Goal: Transaction & Acquisition: Purchase product/service

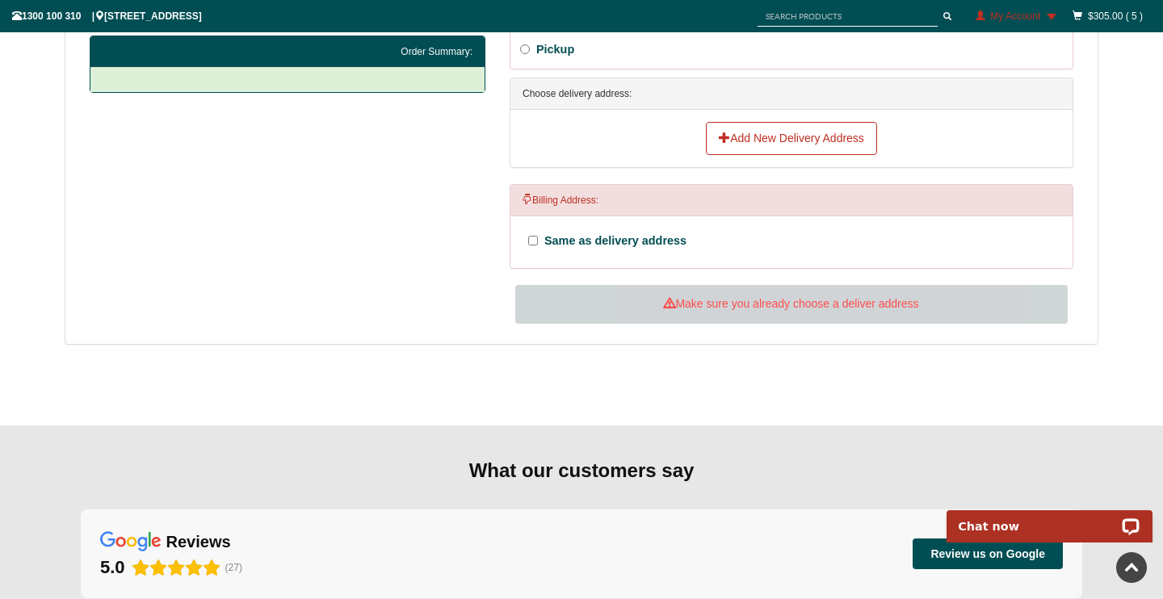
scroll to position [754, 0]
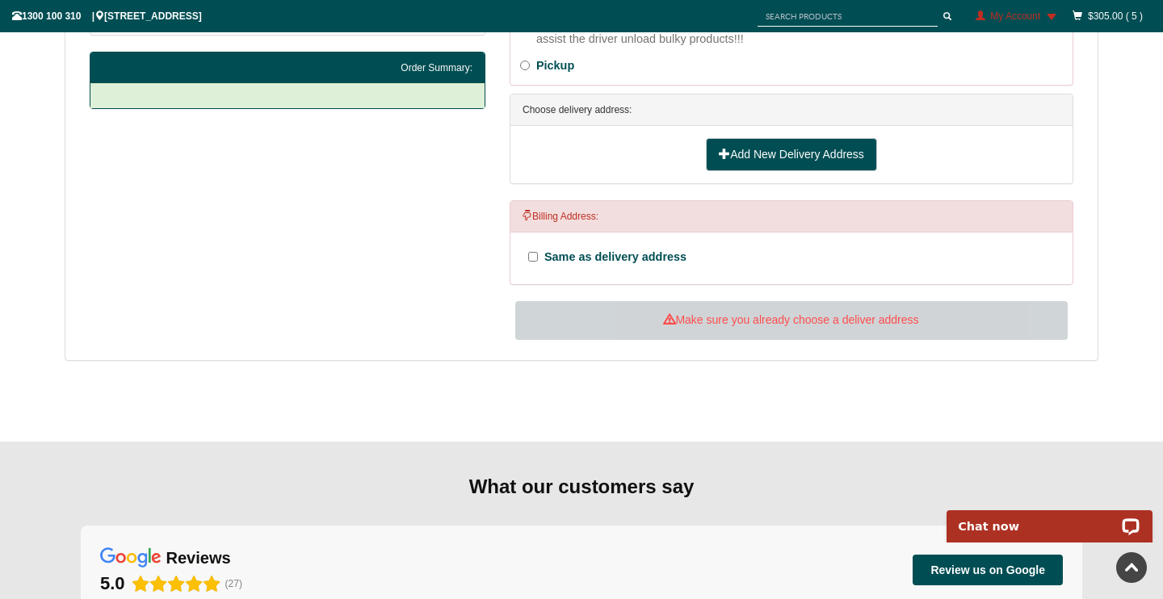
click at [763, 149] on link "Add New Delivery Address" at bounding box center [791, 155] width 171 height 34
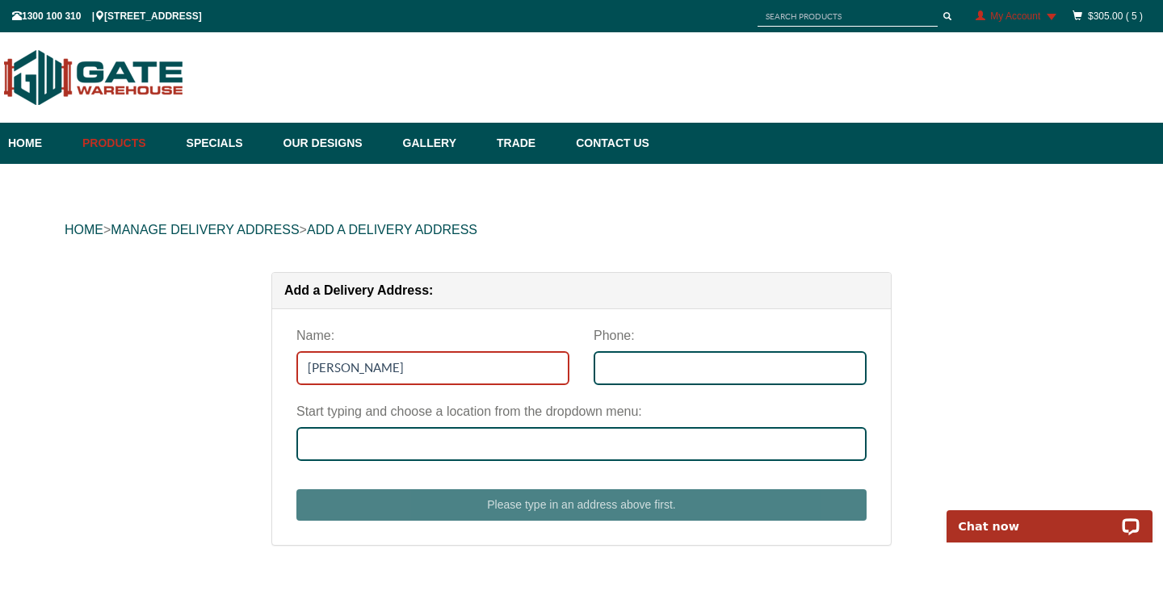
type input "[PERSON_NAME]"
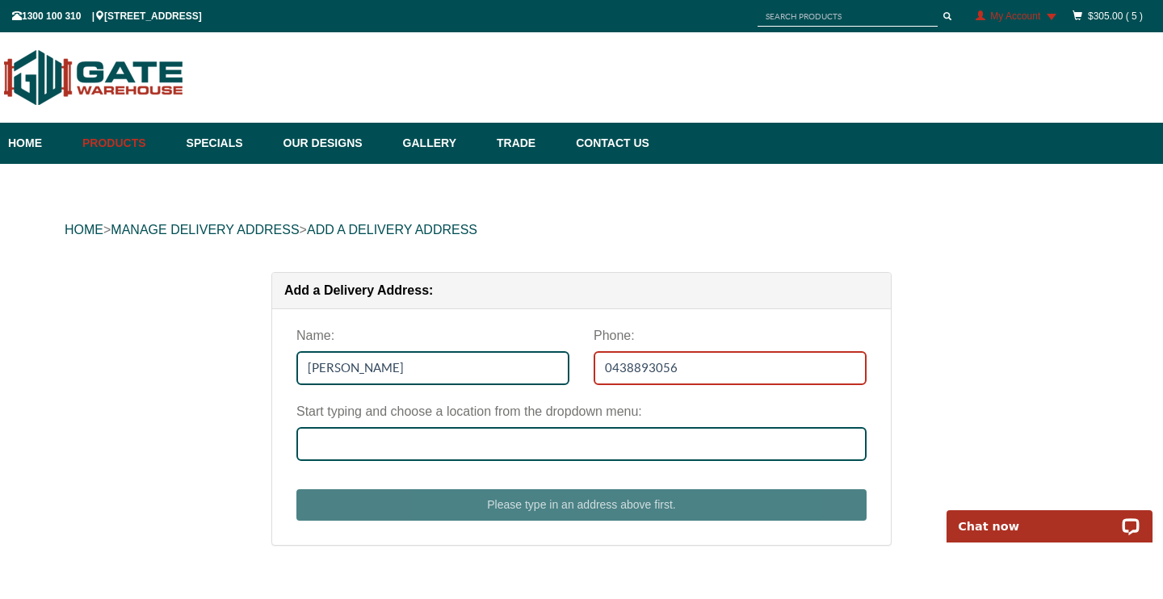
type input "0438893056"
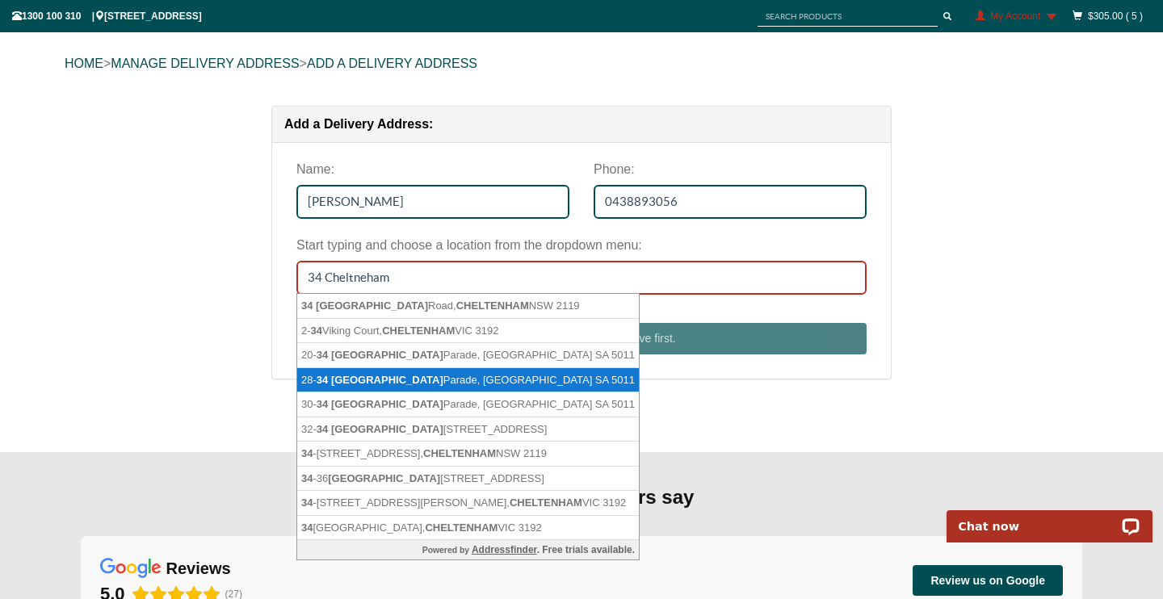
scroll to position [171, 0]
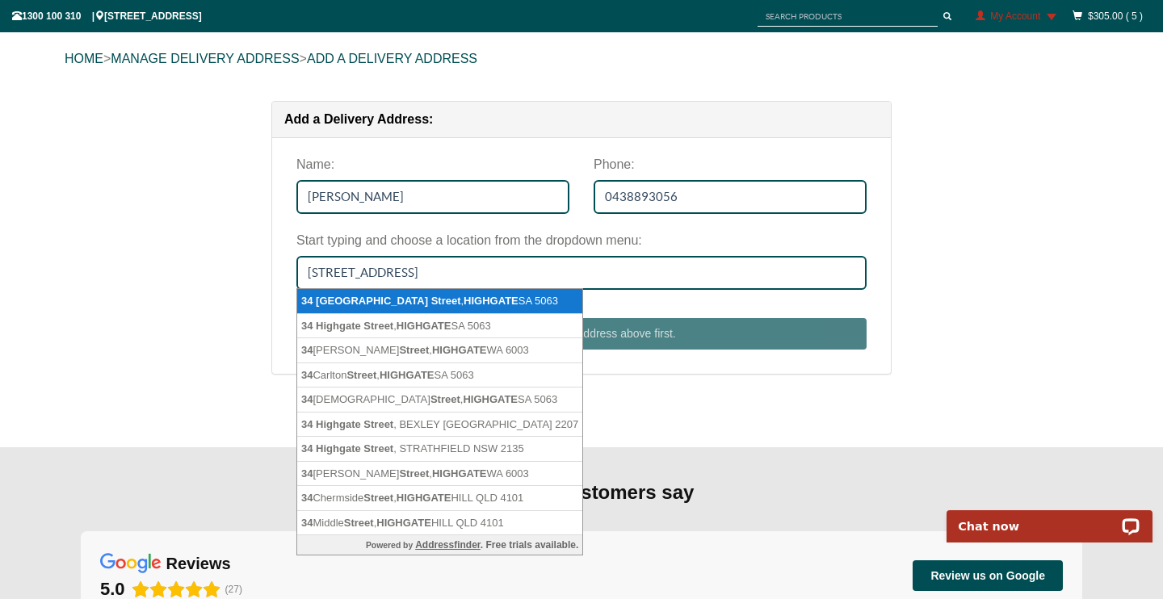
click at [453, 293] on li "34 Cheltenham Street , HIGHGATE SA 5063" at bounding box center [439, 301] width 285 height 25
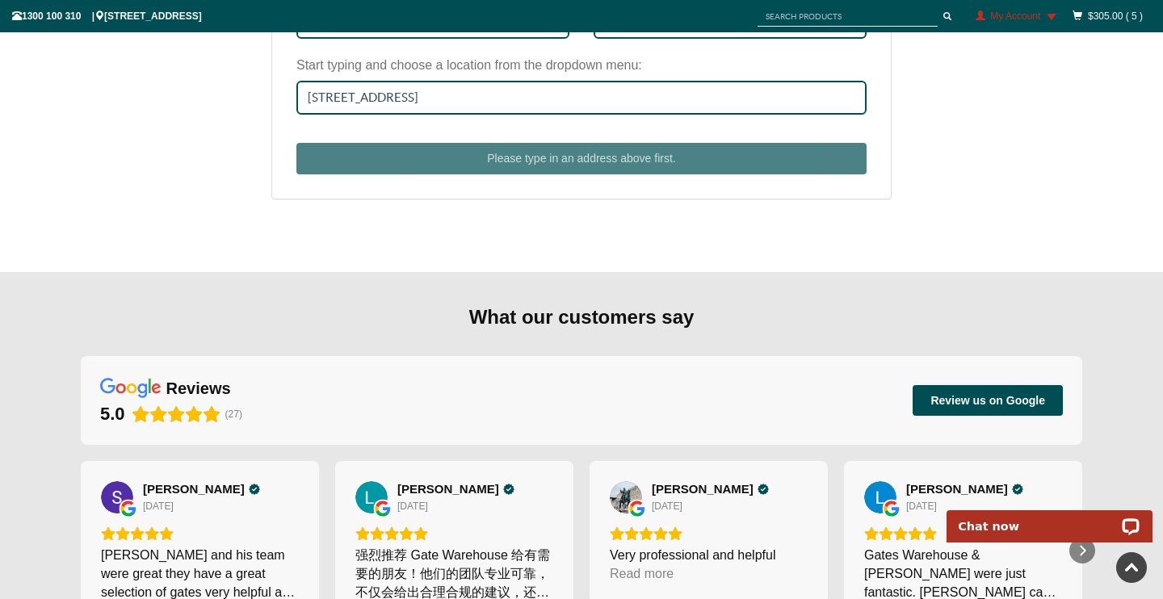
scroll to position [345, 0]
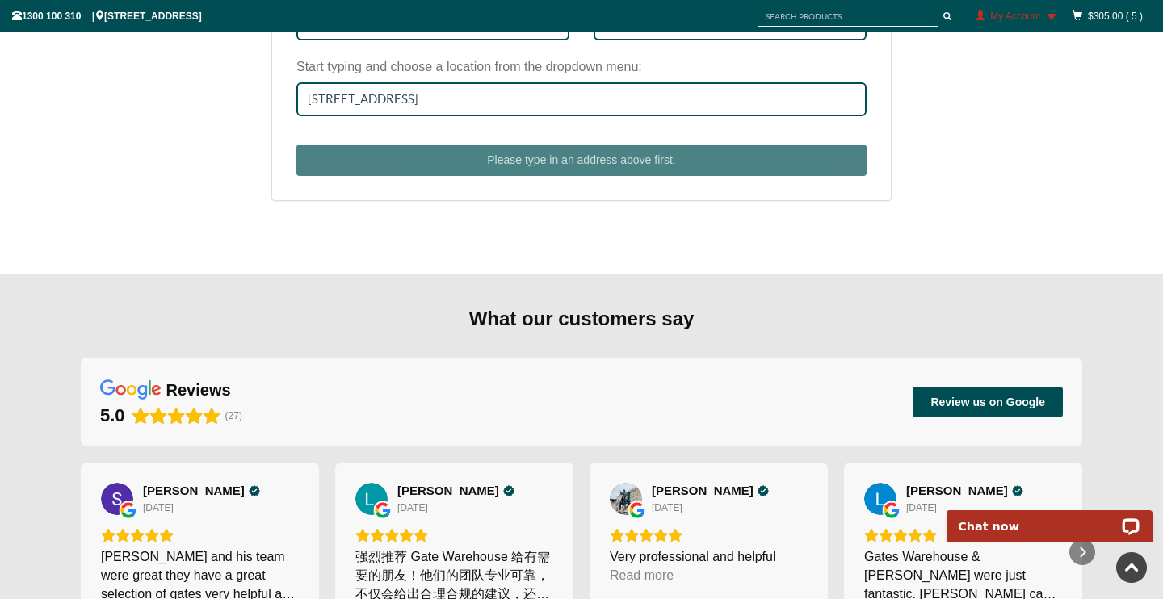
click at [596, 153] on div "Please type in an address above first." at bounding box center [581, 152] width 594 height 48
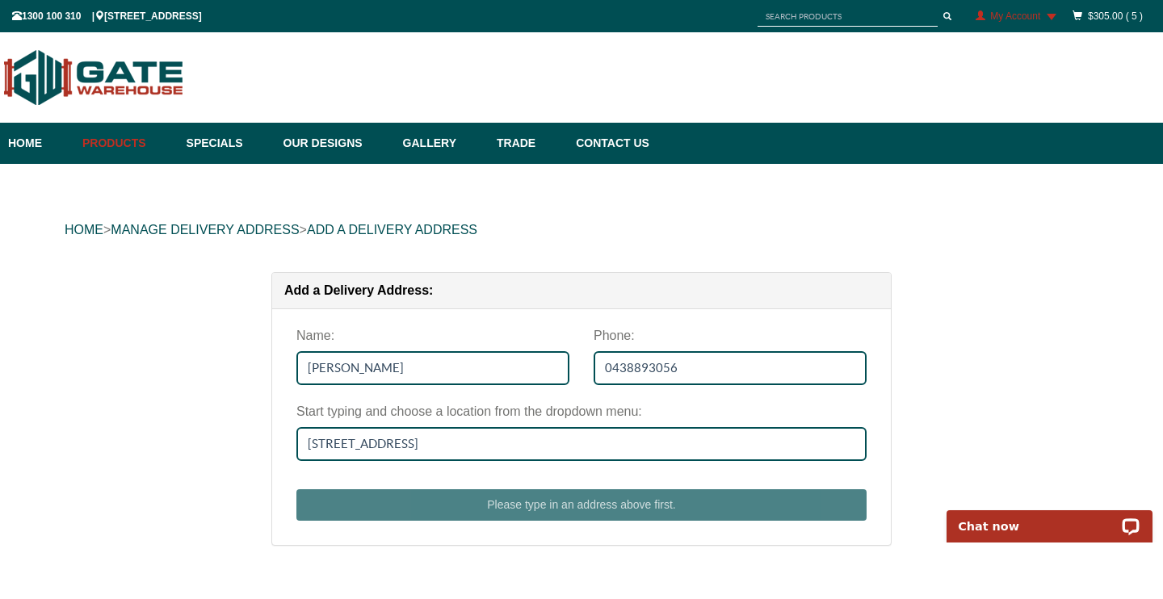
scroll to position [0, 0]
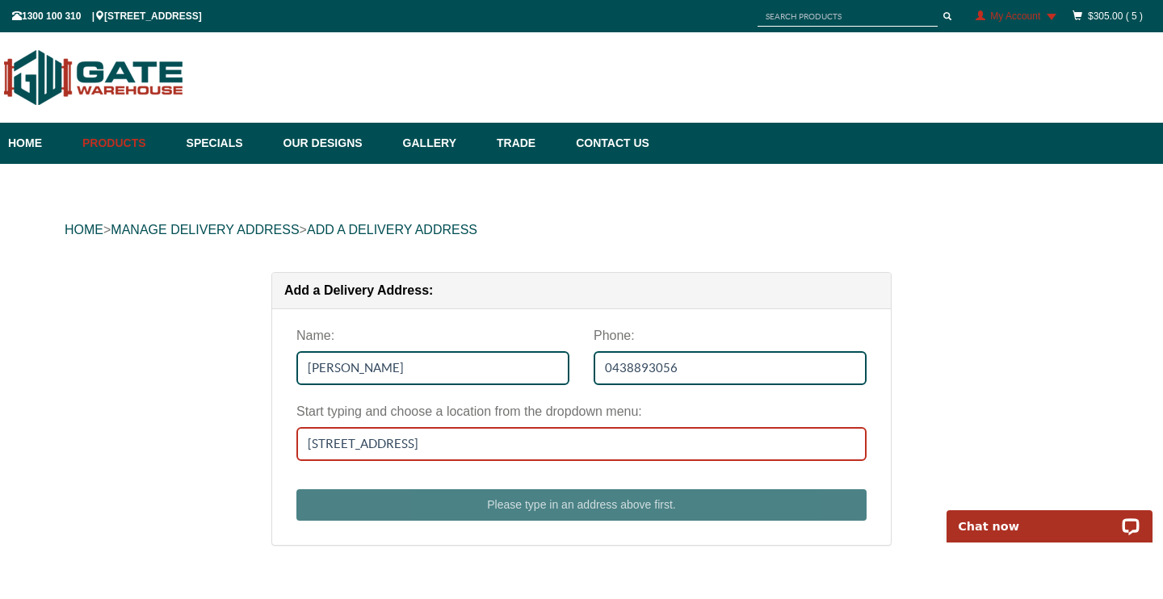
click at [580, 447] on input "34 Cheltenham Street, HIGHGATE SA 5063" at bounding box center [581, 444] width 570 height 34
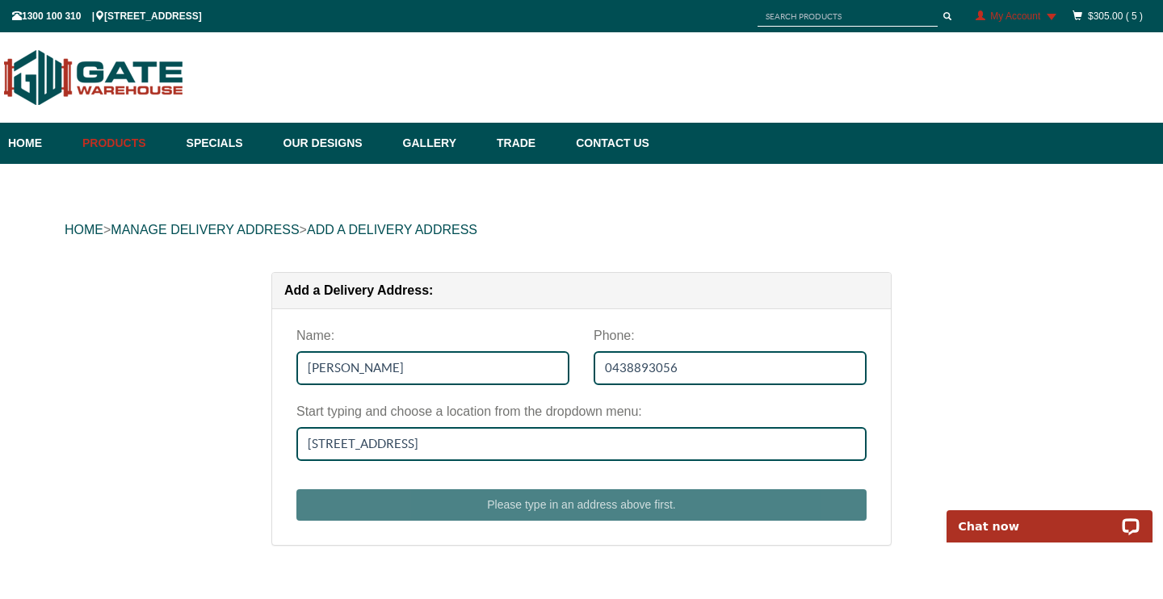
click at [612, 510] on div "Please type in an address above first." at bounding box center [581, 497] width 594 height 48
click at [589, 507] on div "Please type in an address above first." at bounding box center [581, 497] width 594 height 48
click at [965, 266] on div "HOME > Manage delivery address > Add a Delivery Address Add a Delivery Address:…" at bounding box center [581, 391] width 1163 height 455
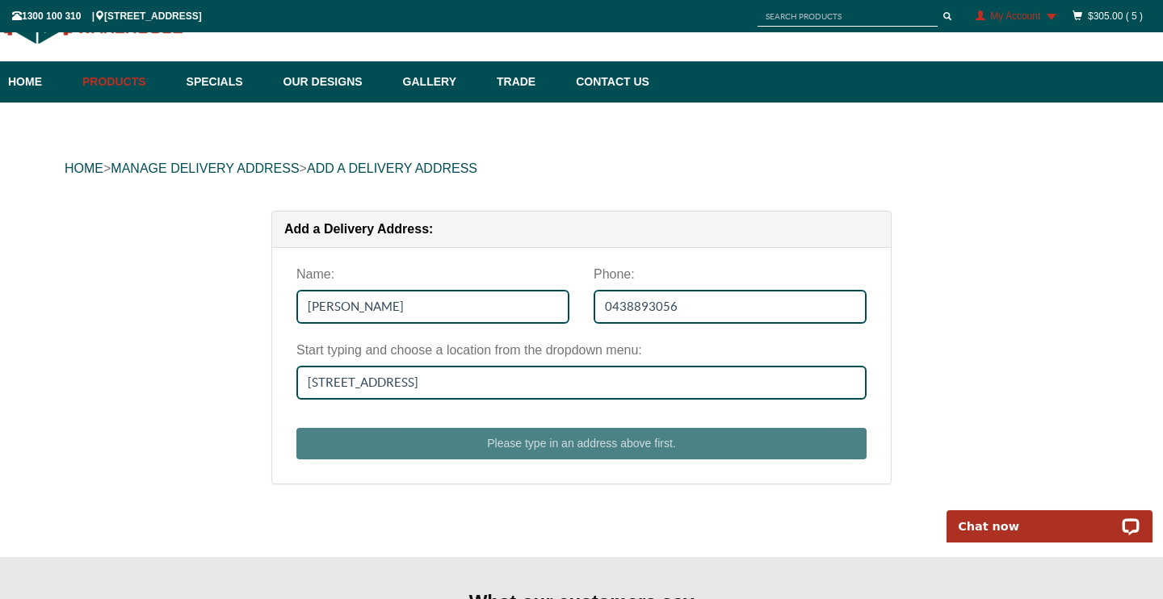
scroll to position [49, 0]
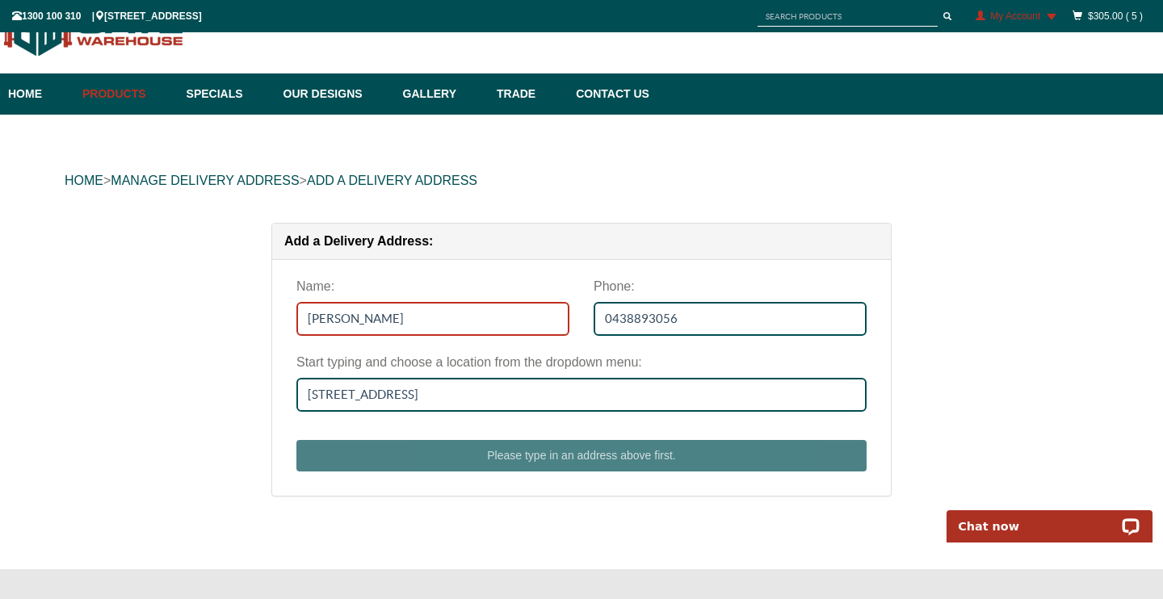
click at [444, 328] on input "Jarrad Byrne" at bounding box center [432, 319] width 273 height 34
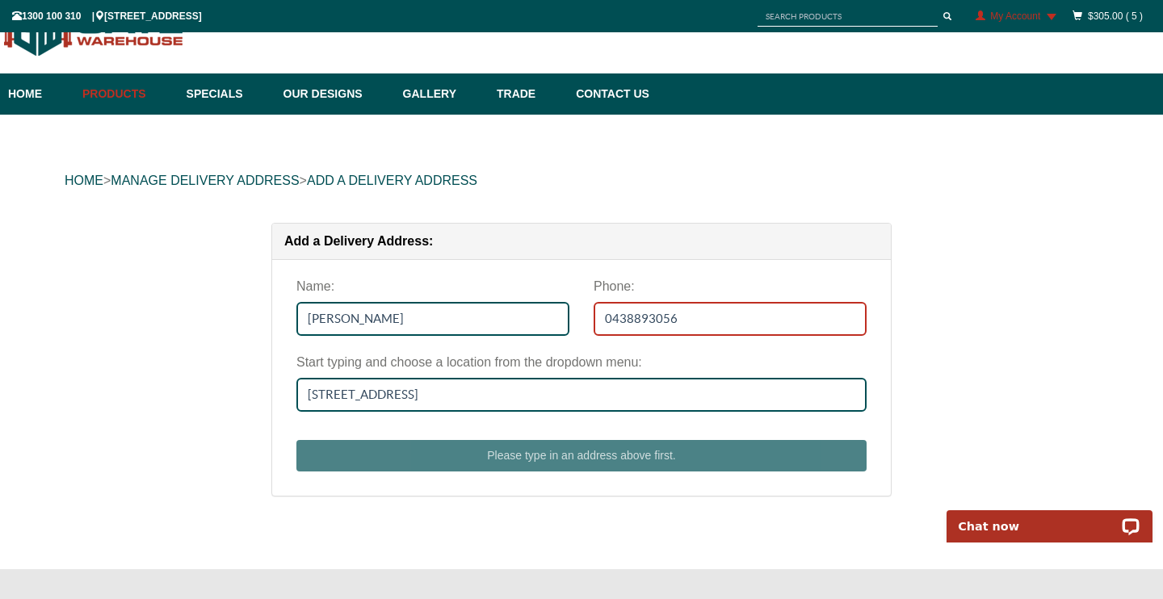
click at [758, 302] on input "0438893056" at bounding box center [730, 319] width 273 height 34
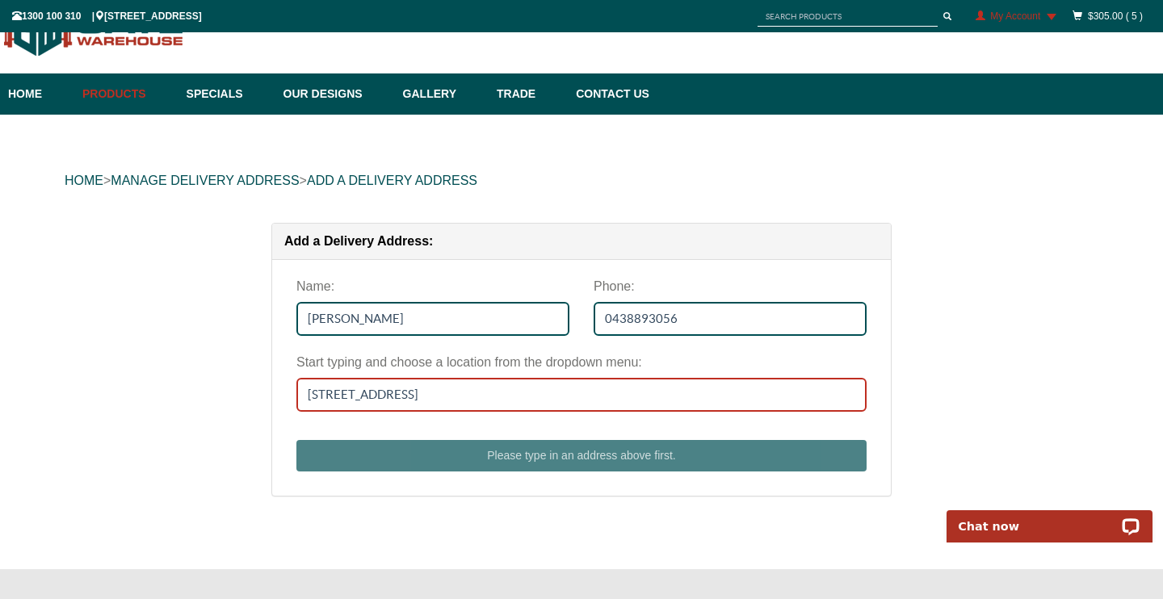
click at [684, 388] on input "34 Cheltenham Street, HIGHGATE SA 5063" at bounding box center [581, 395] width 570 height 34
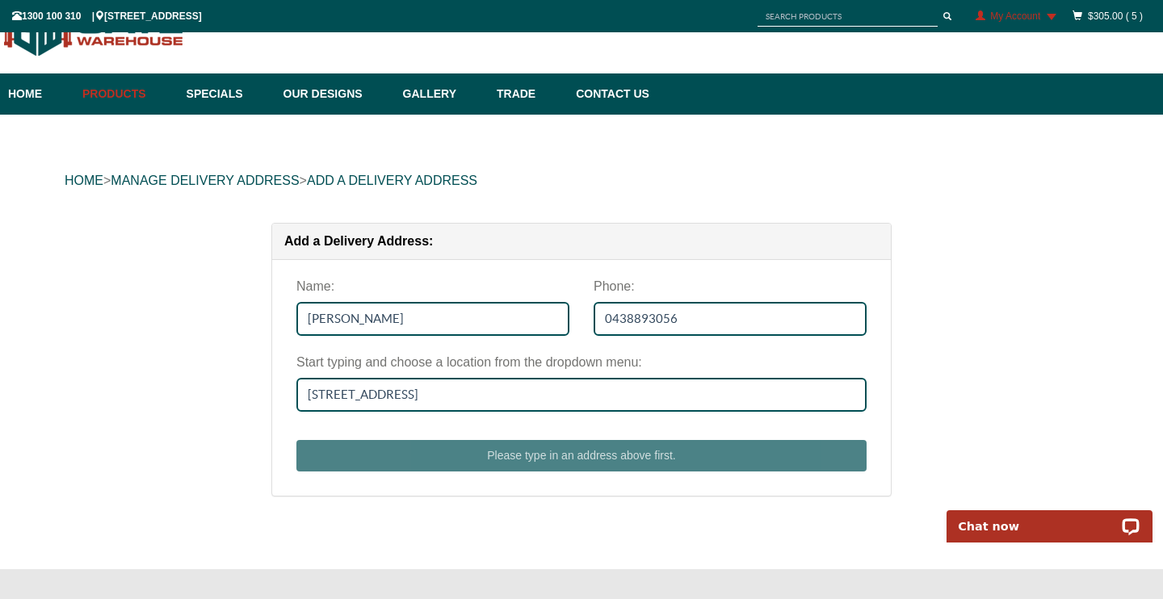
click at [631, 453] on div "Please type in an address above first." at bounding box center [581, 448] width 594 height 48
click at [631, 452] on div "Please type in an address above first." at bounding box center [581, 448] width 594 height 48
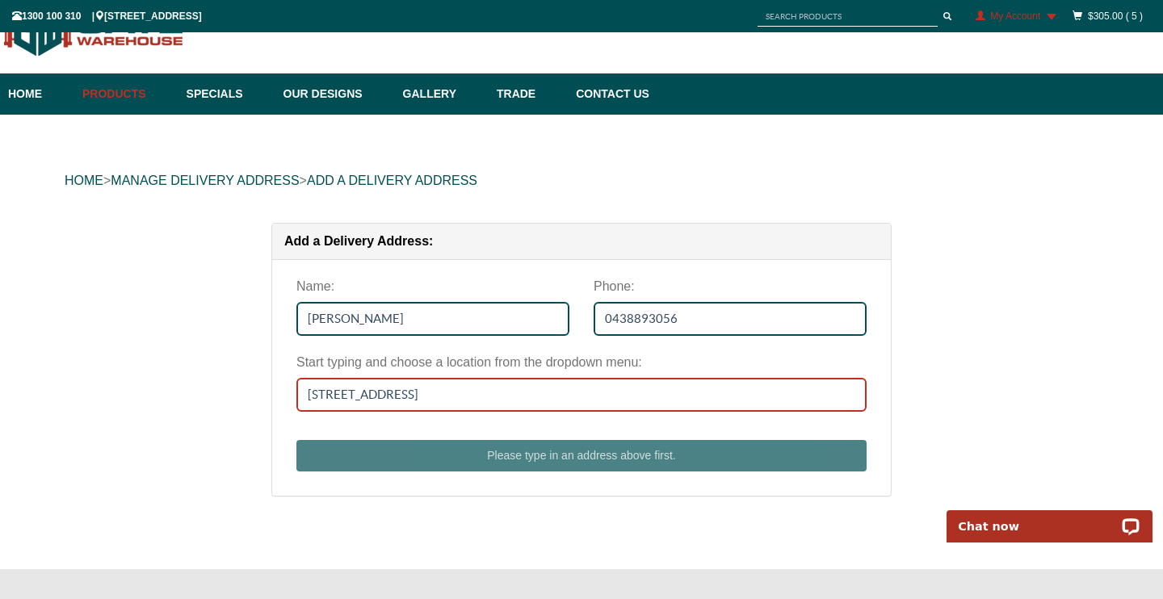
click at [591, 388] on input "34 Cheltenham Street, HIGHGATE SA 5063" at bounding box center [581, 395] width 570 height 34
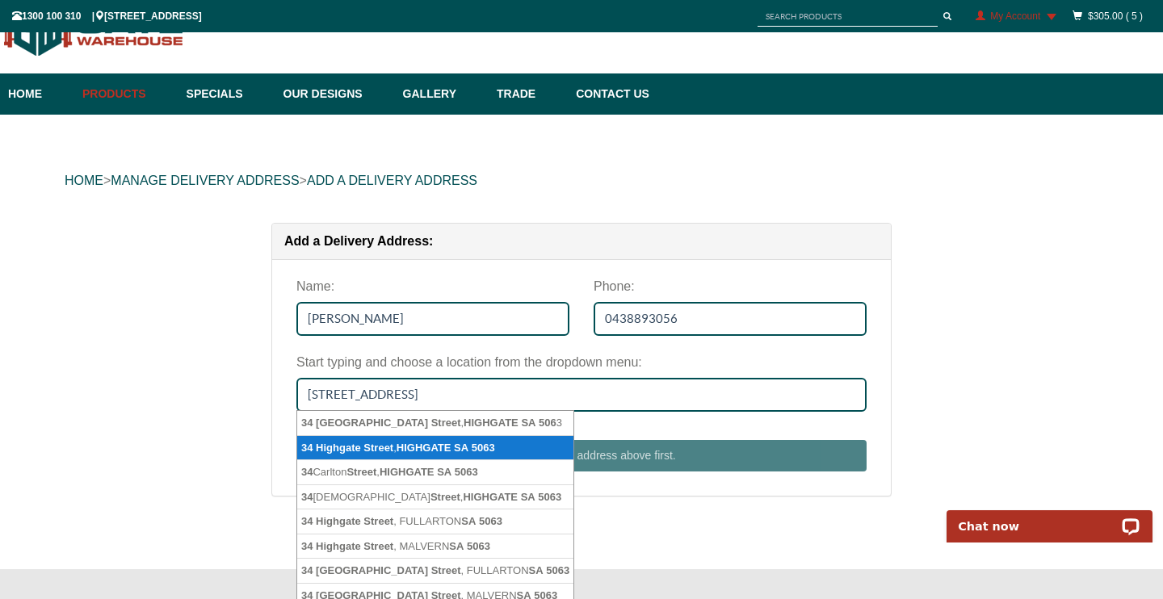
click at [454, 444] on li "34 Highgate Street , HIGHGATE SA 5063" at bounding box center [435, 448] width 276 height 25
type input "34 Highgate Street, HIGHGATE SA 5063"
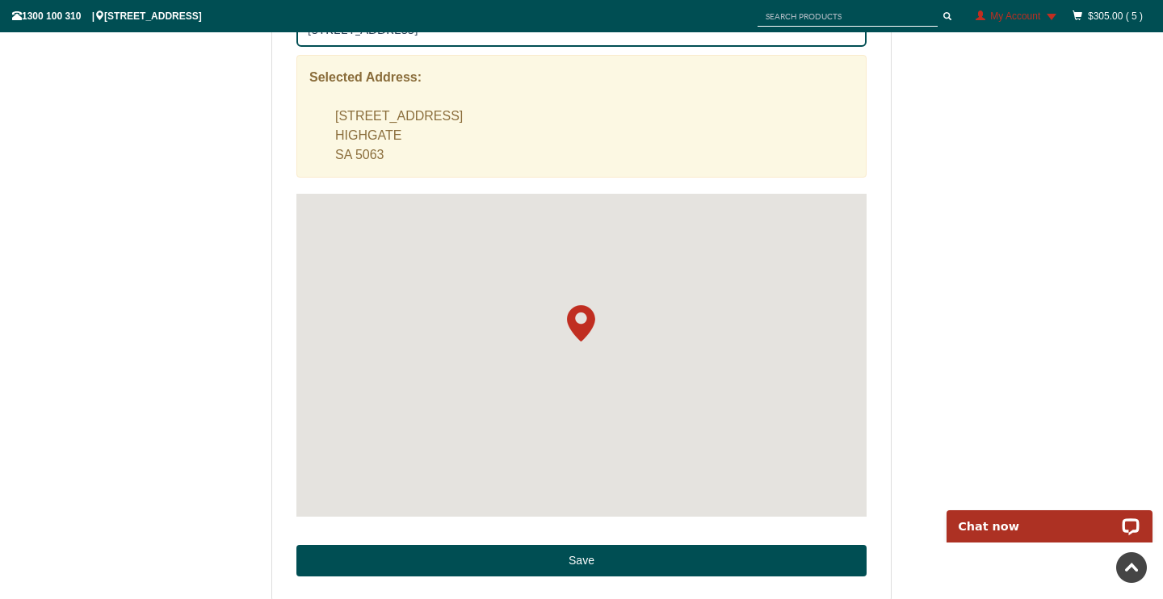
scroll to position [416, 0]
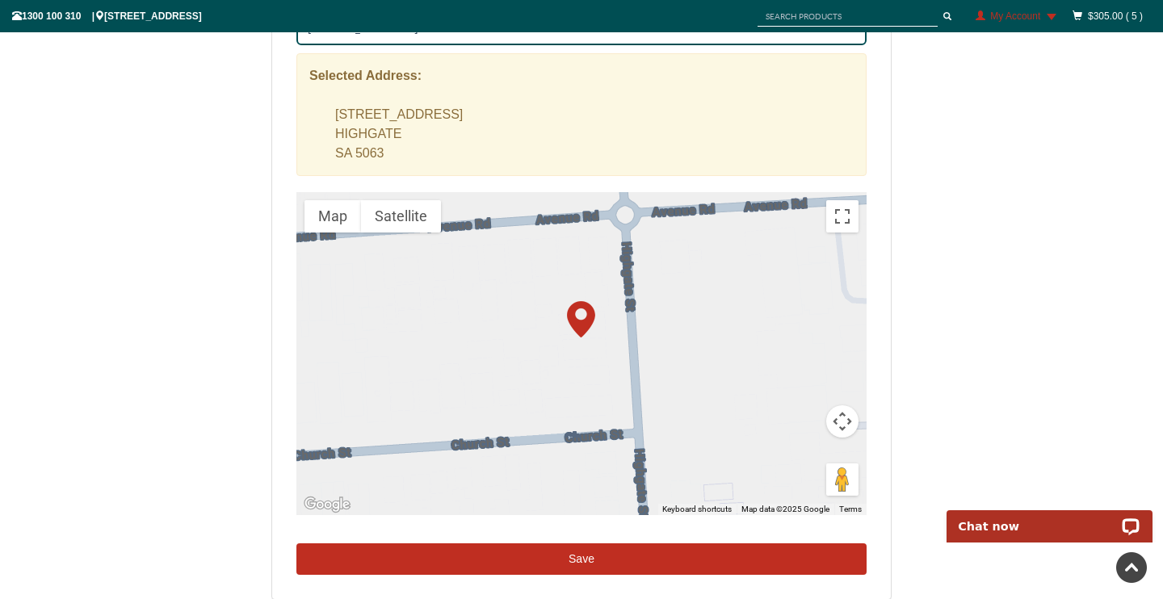
click at [574, 552] on button "Save" at bounding box center [581, 559] width 570 height 32
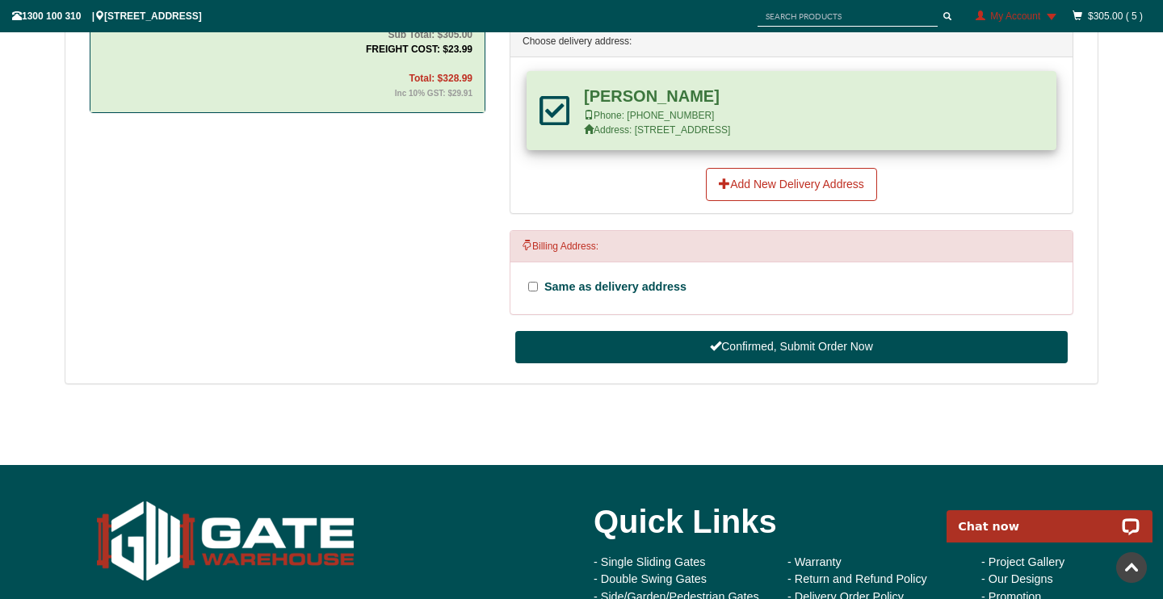
scroll to position [845, 0]
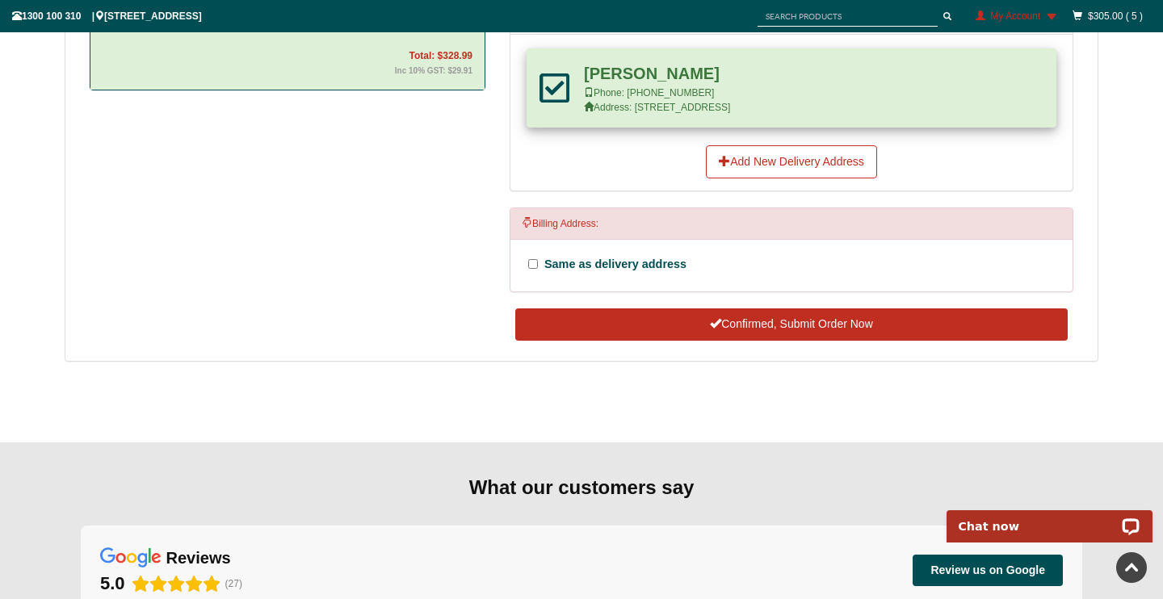
click at [813, 322] on button "Confirmed, Submit Order Now" at bounding box center [791, 324] width 552 height 32
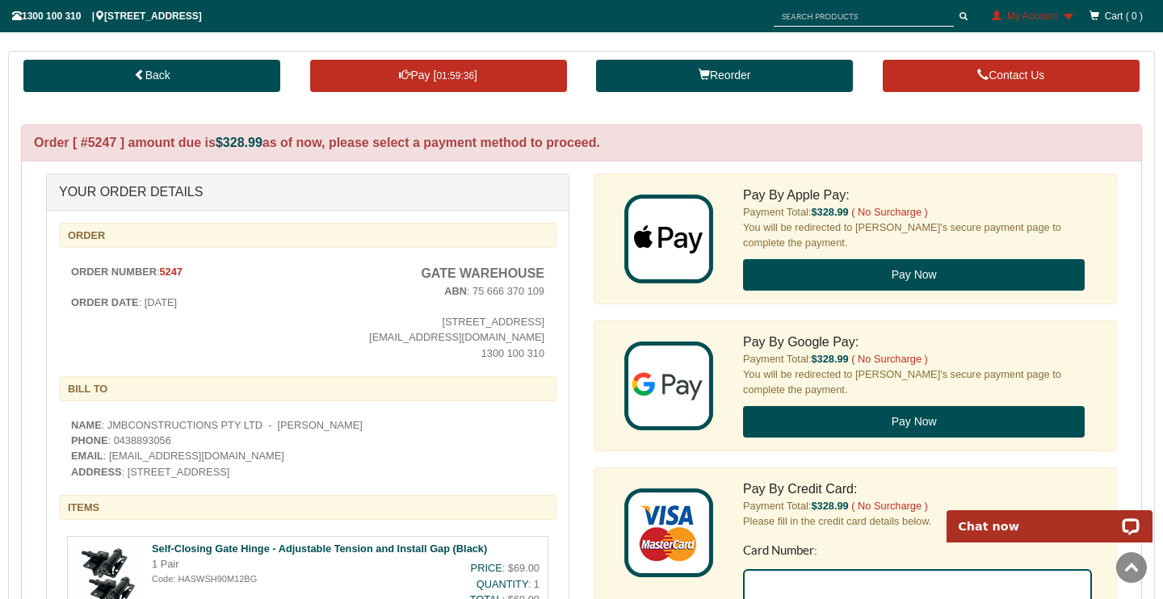
scroll to position [252, 0]
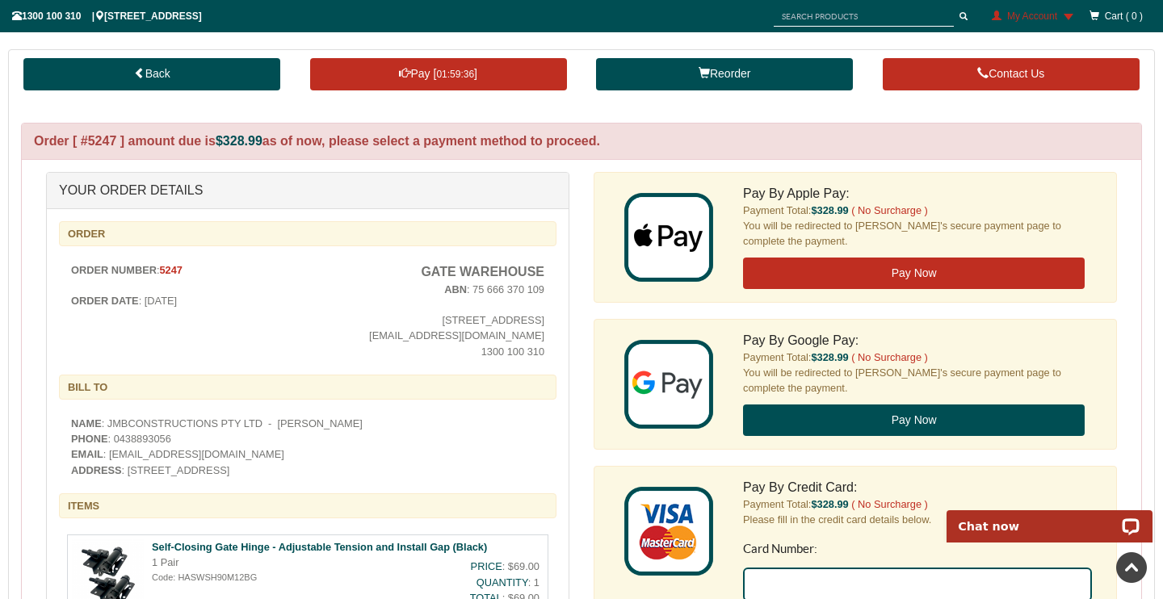
click at [908, 259] on button "Pay Now" at bounding box center [914, 274] width 342 height 32
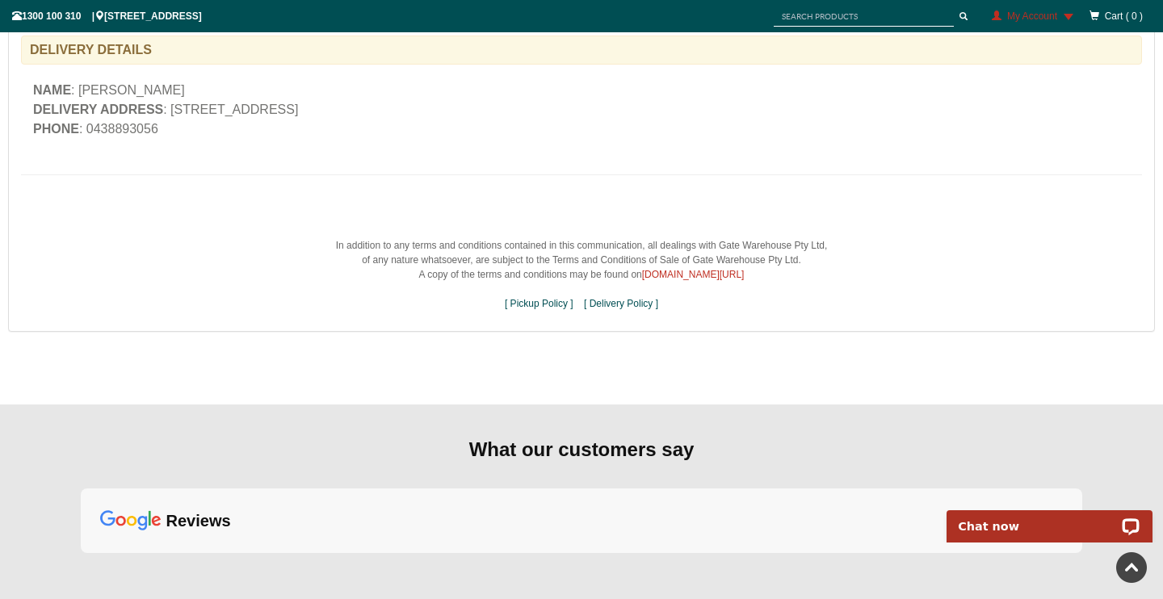
scroll to position [1357, 0]
